Goal: Information Seeking & Learning: Learn about a topic

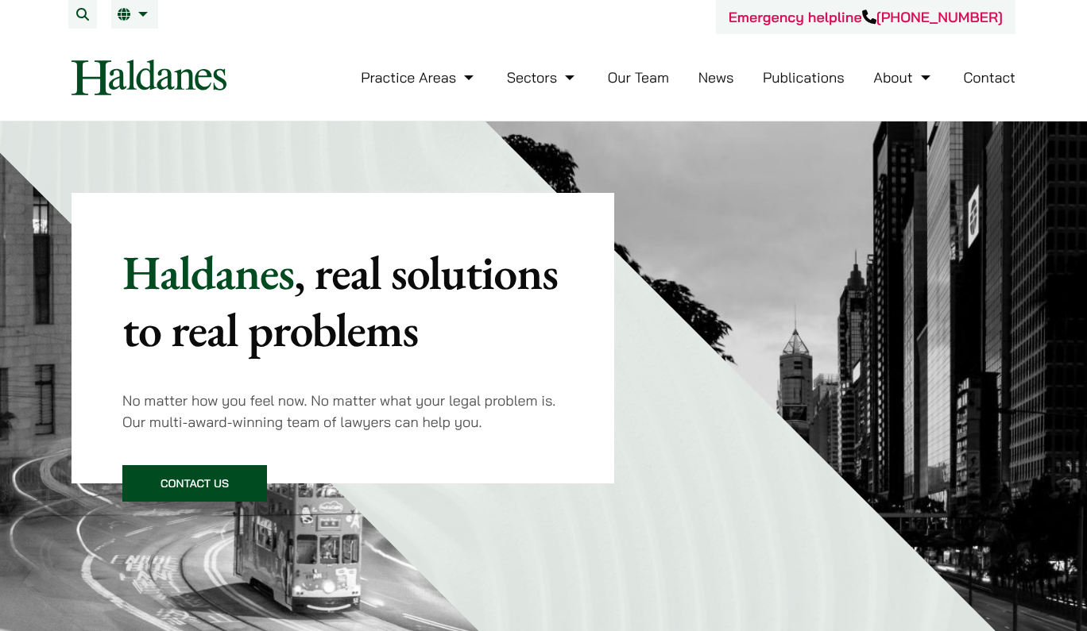
click at [662, 83] on link "Our Team" at bounding box center [638, 77] width 61 height 18
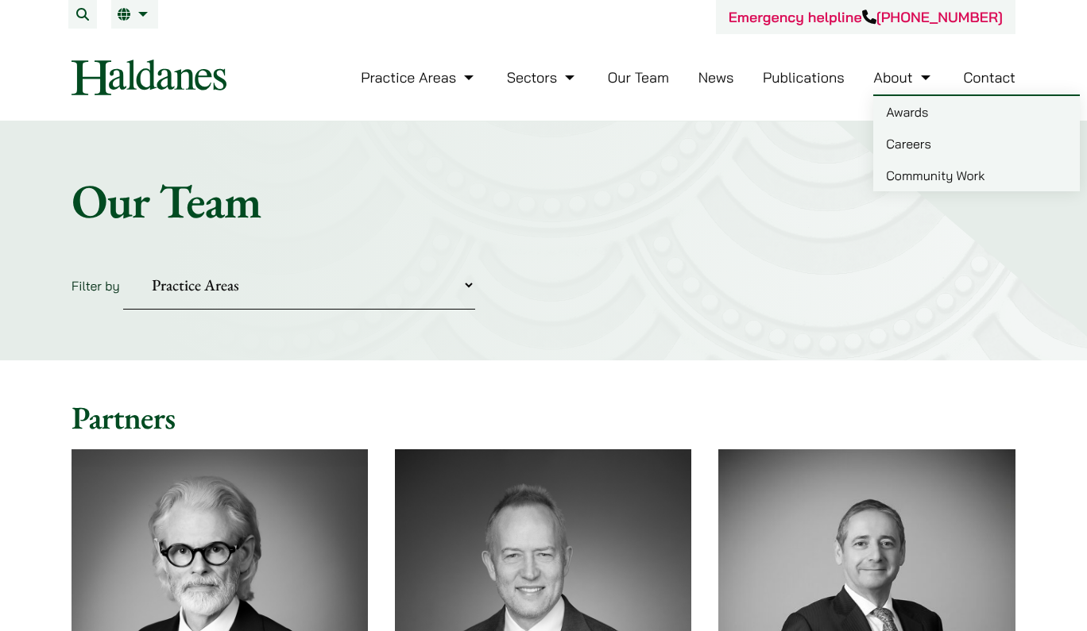
click at [898, 146] on link "Careers" at bounding box center [976, 144] width 207 height 32
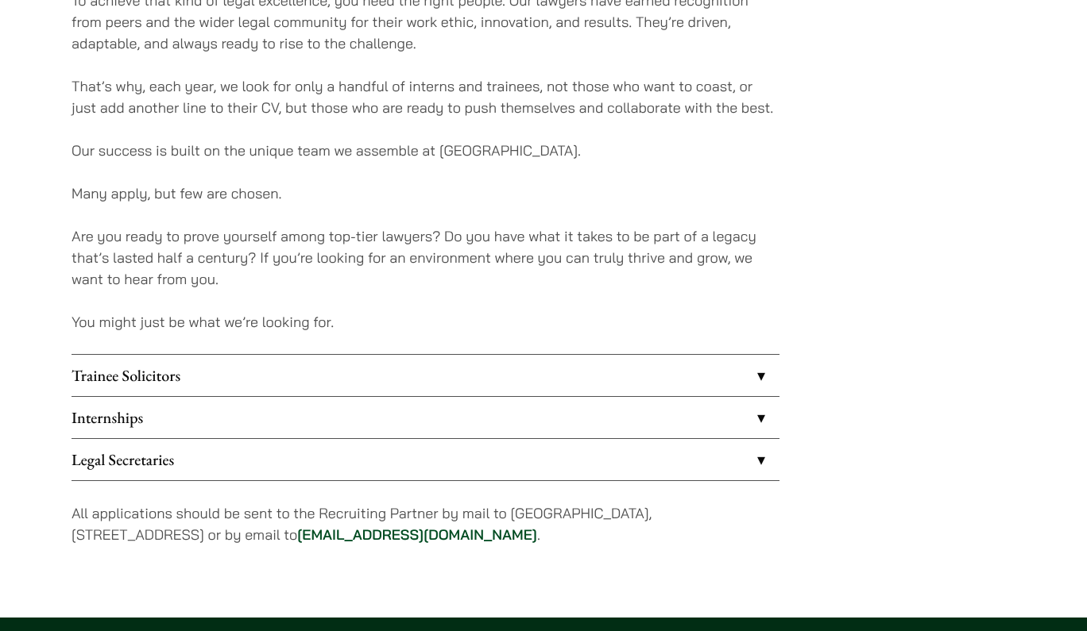
scroll to position [1174, 0]
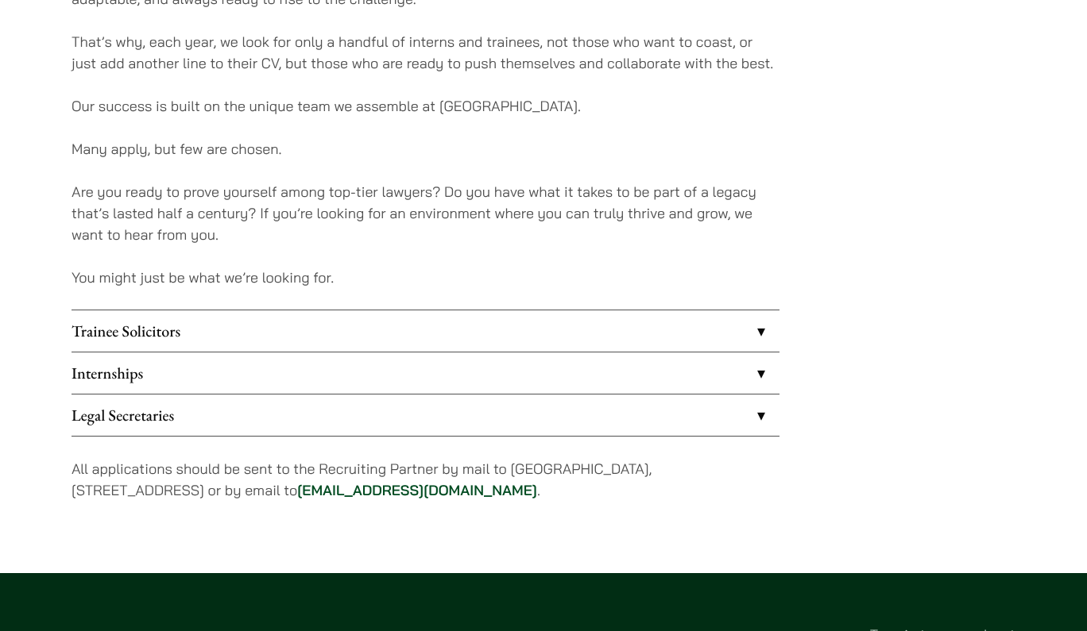
click at [513, 362] on link "Internships" at bounding box center [425, 373] width 708 height 41
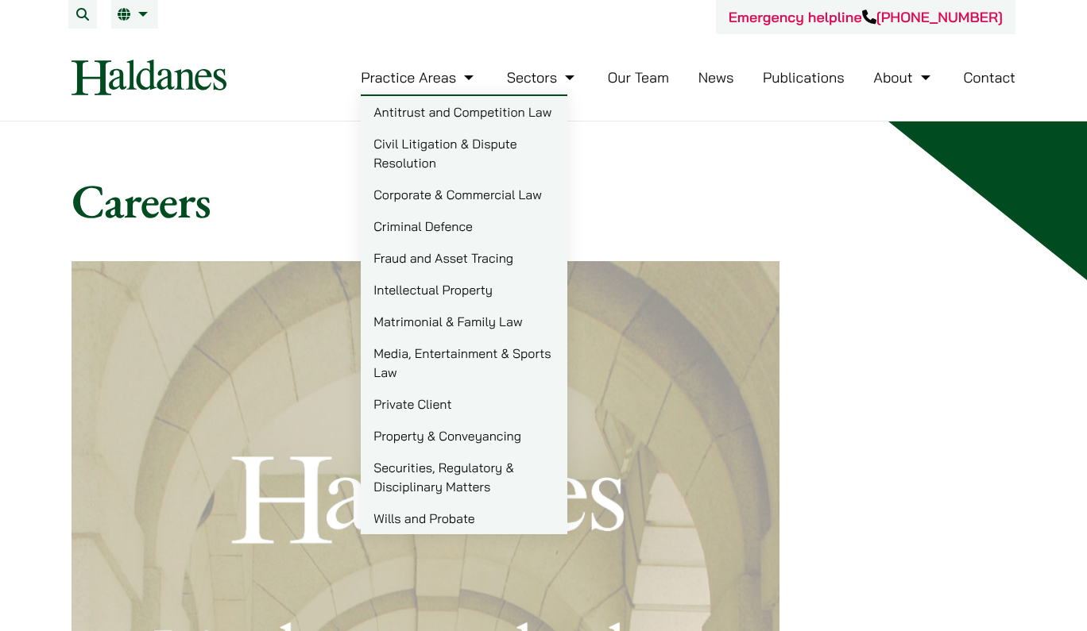
click at [395, 82] on link "Practice Areas" at bounding box center [419, 77] width 117 height 18
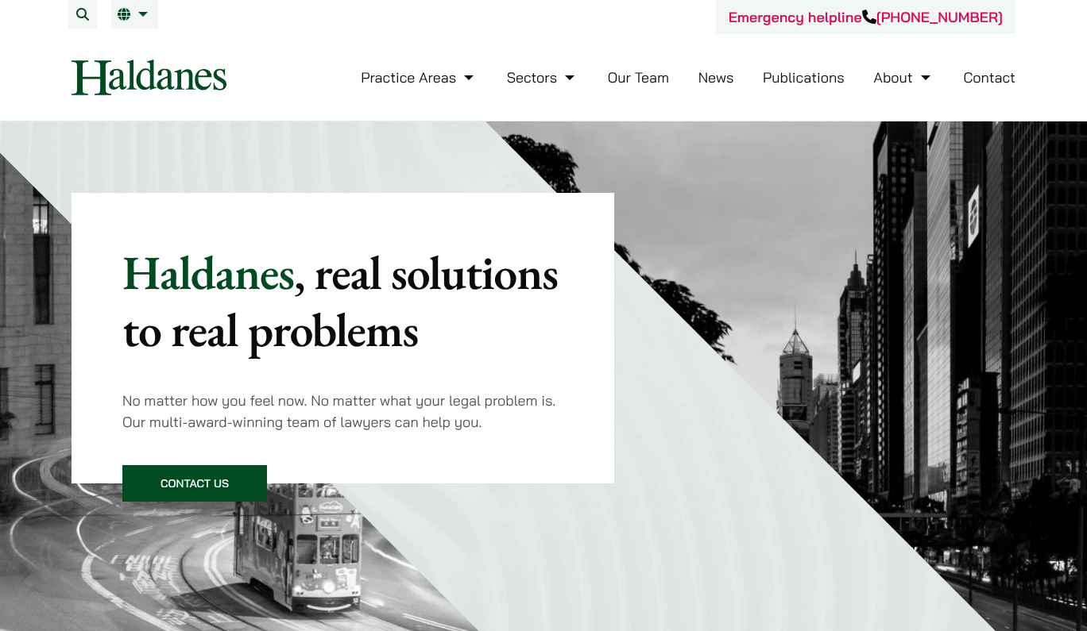
scroll to position [900, 0]
